Goal: Task Accomplishment & Management: Manage account settings

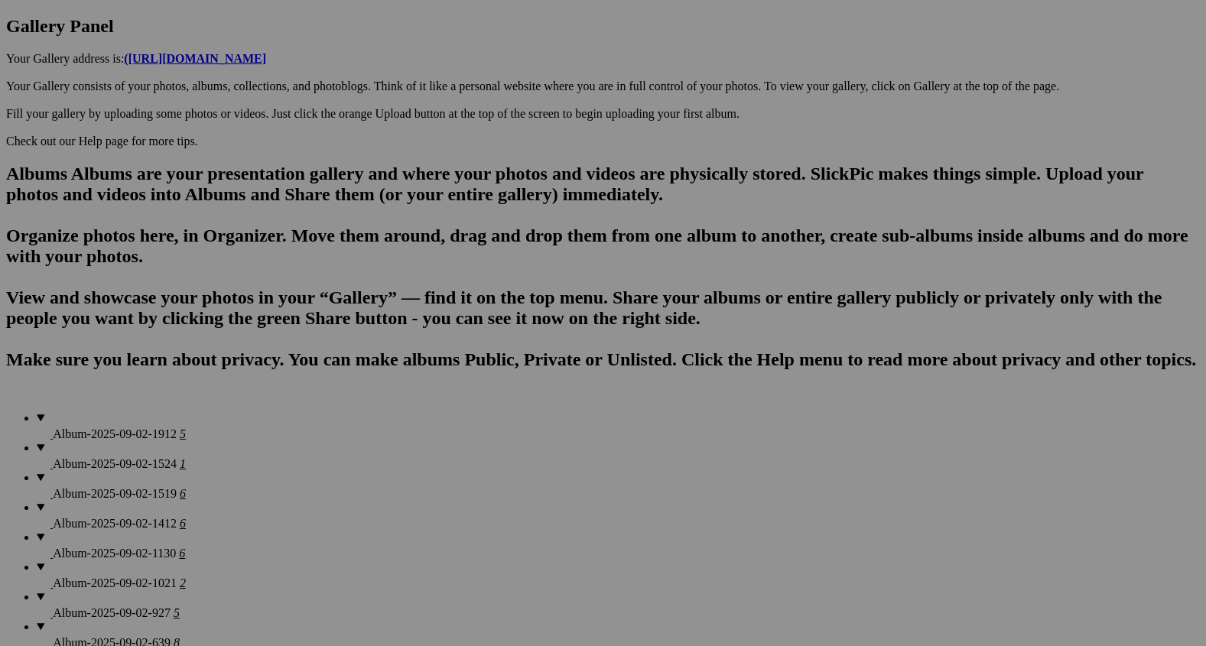
scroll to position [1022, 0]
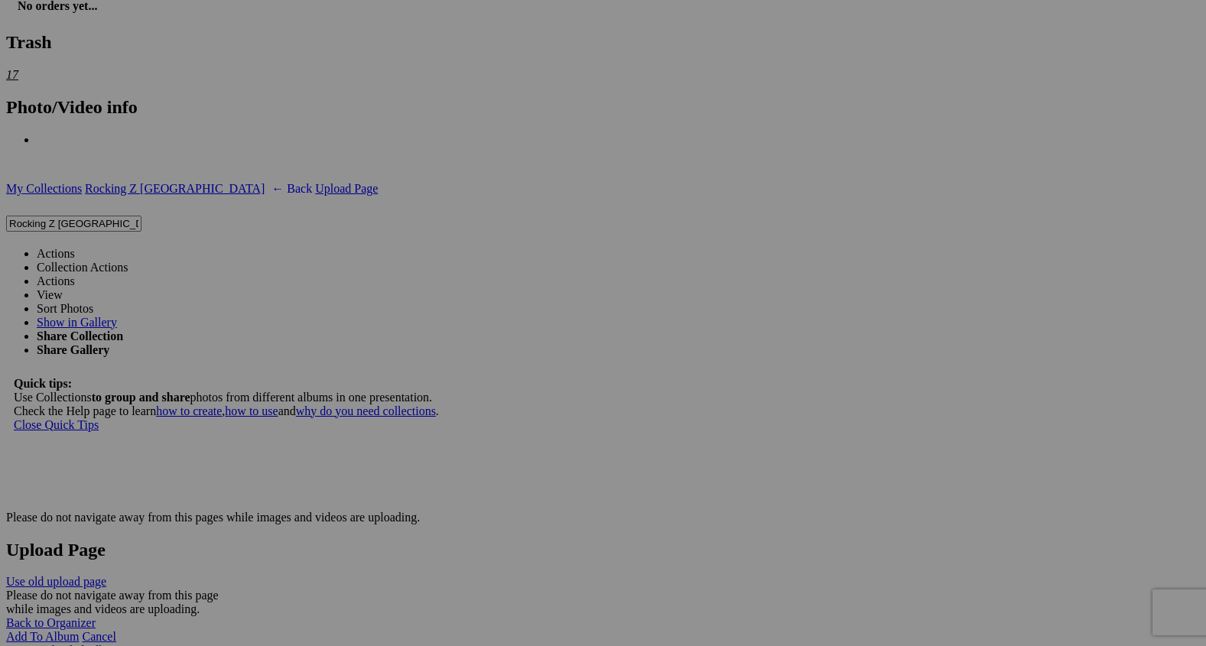
scroll to position [3507, 0]
click at [502, 382] on span "Yes" at bounding box center [493, 381] width 18 height 13
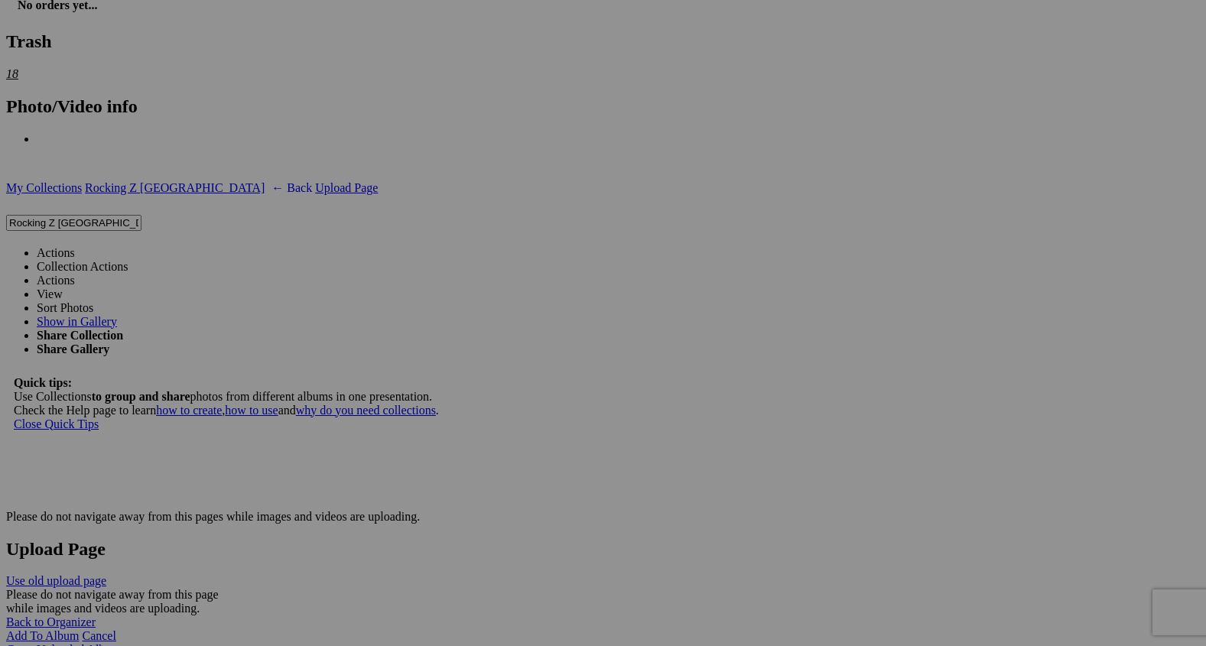
click at [502, 382] on span "Yes" at bounding box center [493, 381] width 18 height 13
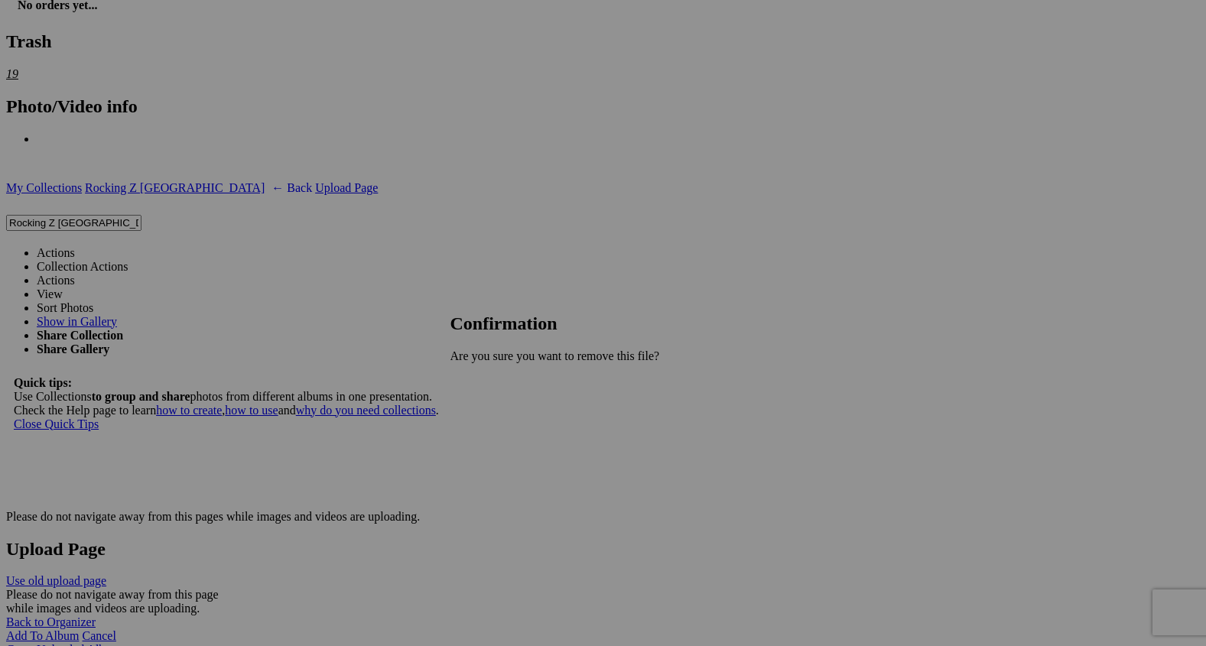
click at [502, 377] on span "Yes" at bounding box center [493, 381] width 18 height 13
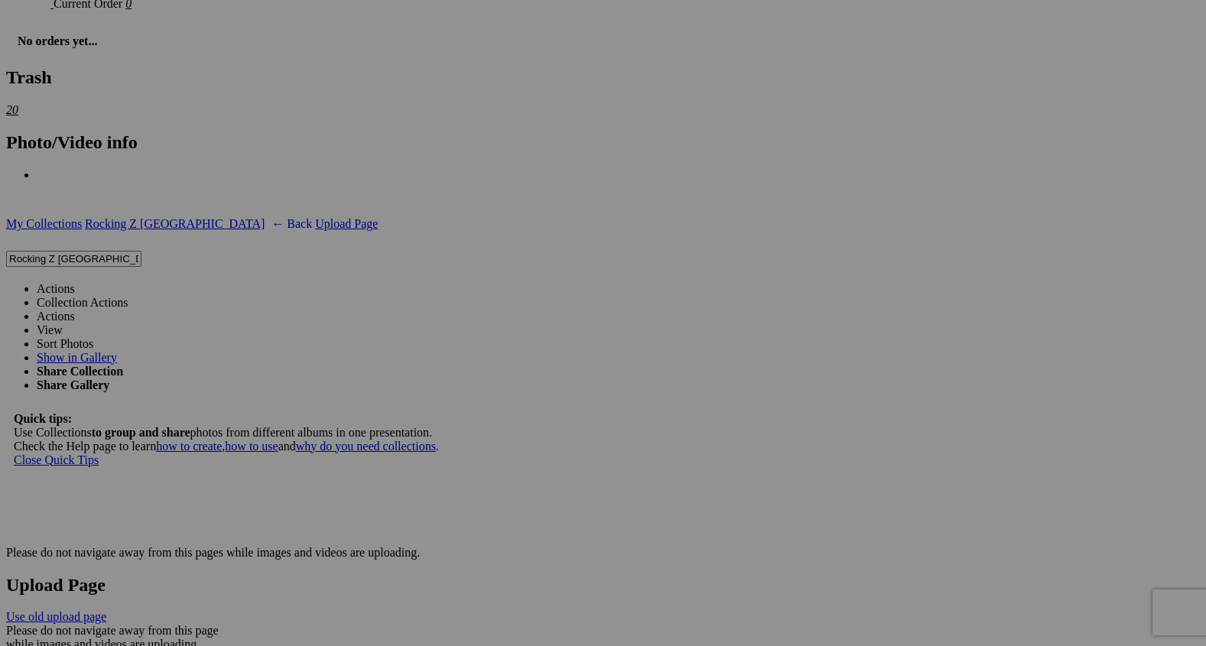
click at [502, 375] on span "Yes" at bounding box center [493, 381] width 18 height 13
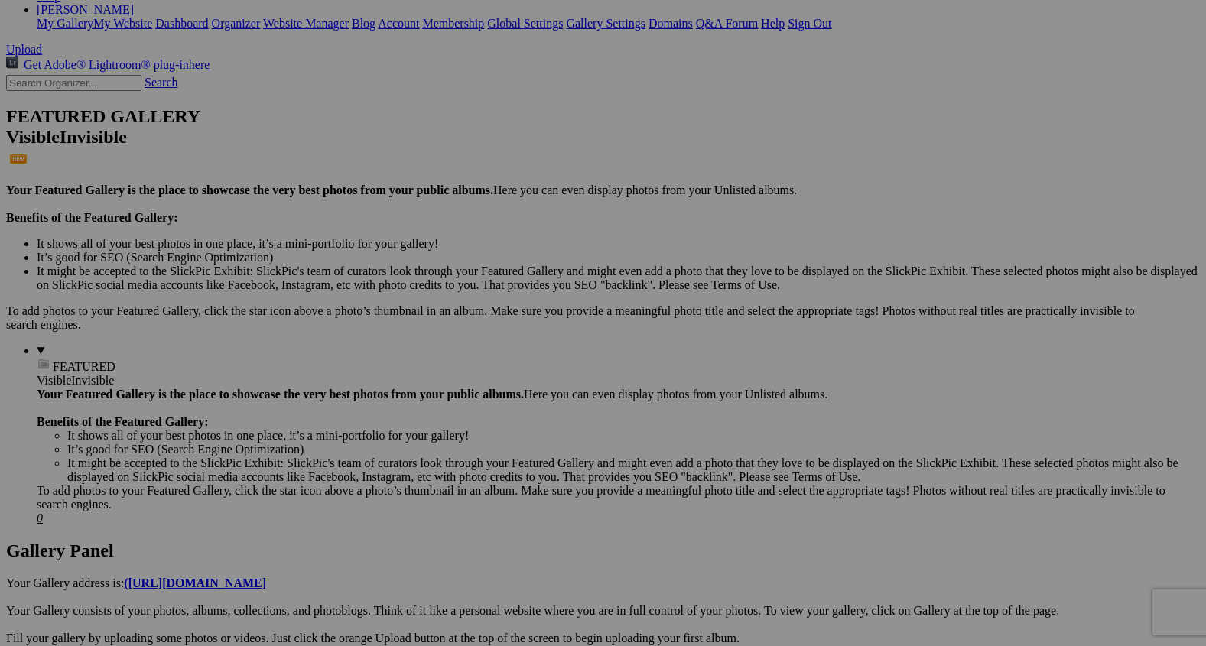
scroll to position [304, 0]
